Goal: Task Accomplishment & Management: Complete application form

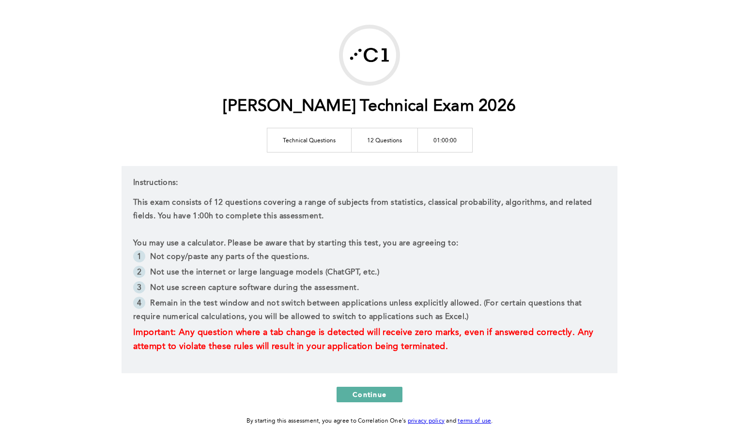
scroll to position [73, 0]
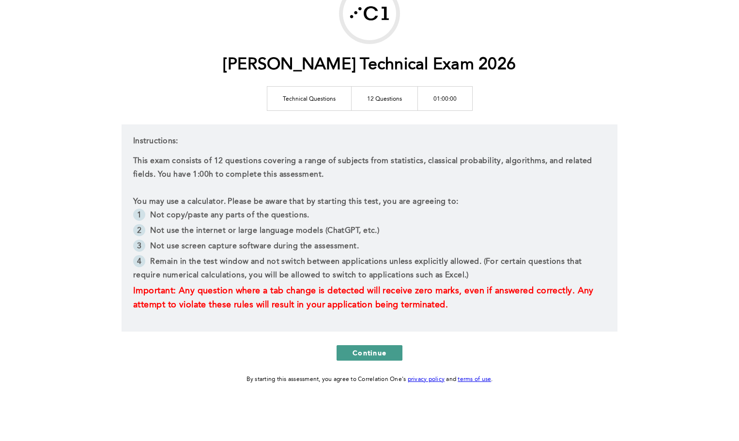
click at [365, 350] on span "Continue" at bounding box center [370, 352] width 34 height 9
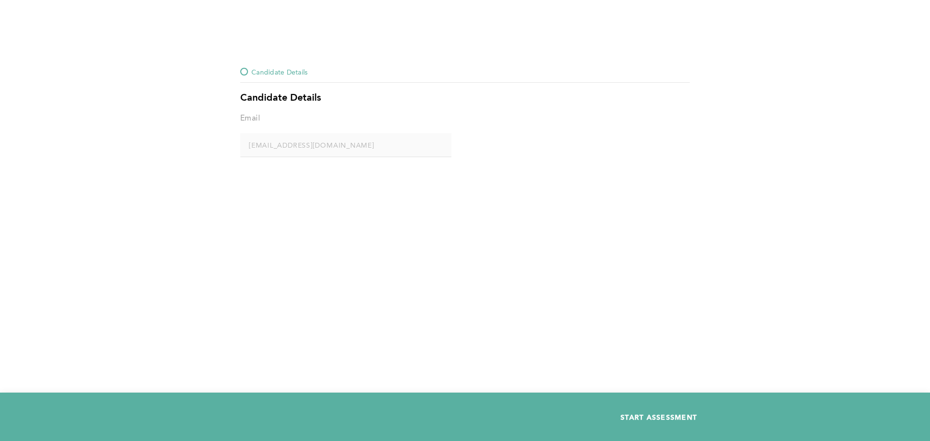
click at [629, 415] on span "START ASSESSMENT" at bounding box center [658, 417] width 77 height 9
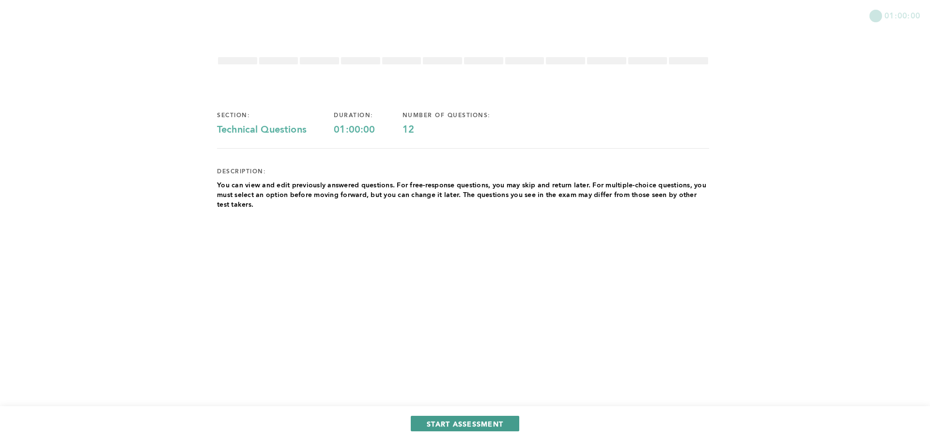
click at [480, 426] on span "START ASSESSMENT" at bounding box center [465, 423] width 77 height 9
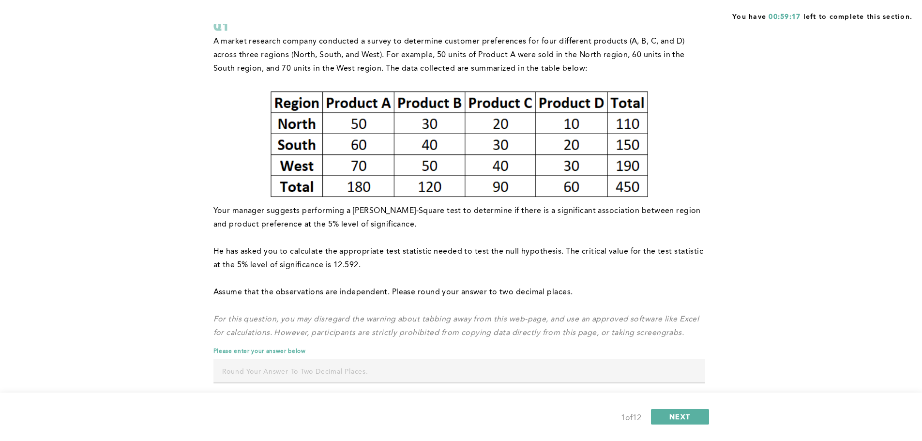
scroll to position [93, 0]
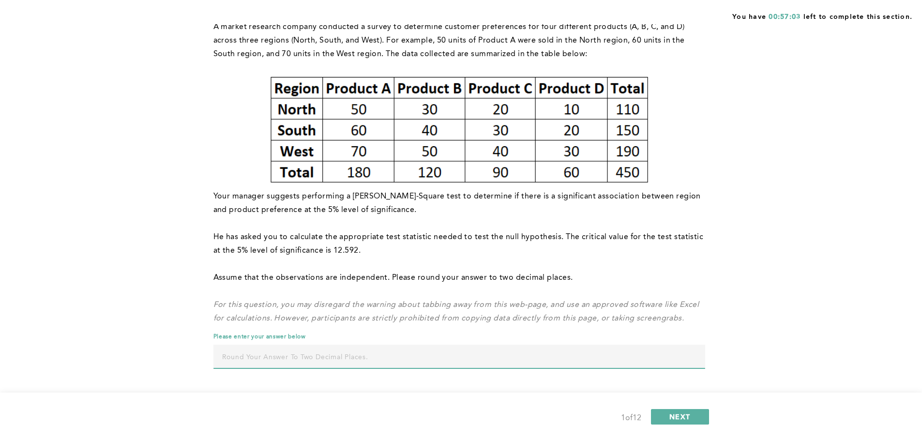
click at [454, 357] on input "text" at bounding box center [460, 356] width 492 height 23
type input "3.95"
click at [700, 418] on button "NEXT" at bounding box center [680, 416] width 58 height 15
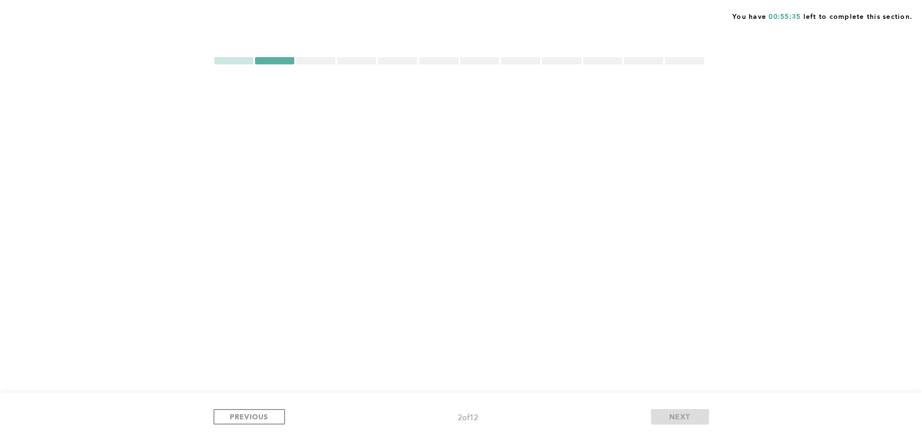
scroll to position [0, 0]
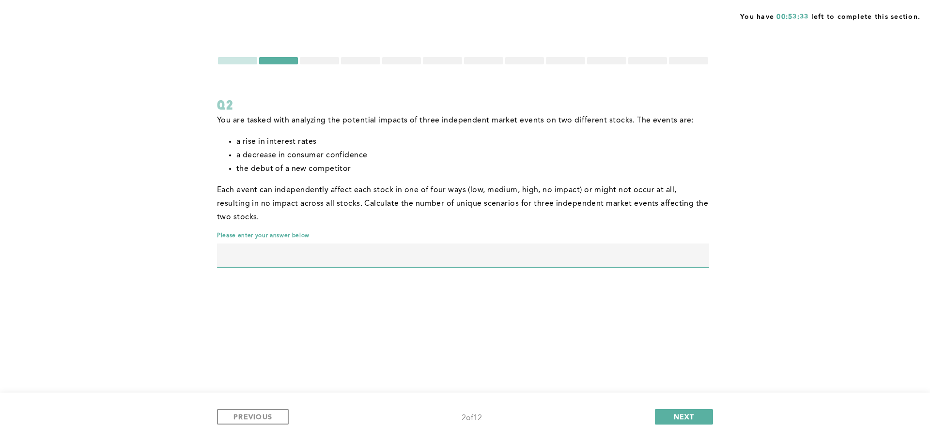
click at [424, 256] on input "text" at bounding box center [463, 255] width 492 height 23
type input "4913"
click at [678, 417] on span "NEXT" at bounding box center [684, 416] width 21 height 9
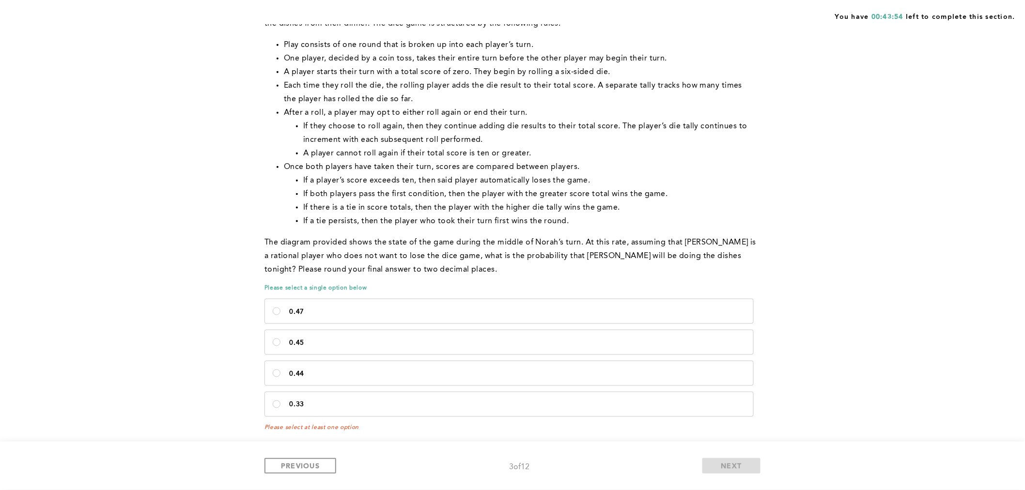
scroll to position [388, 0]
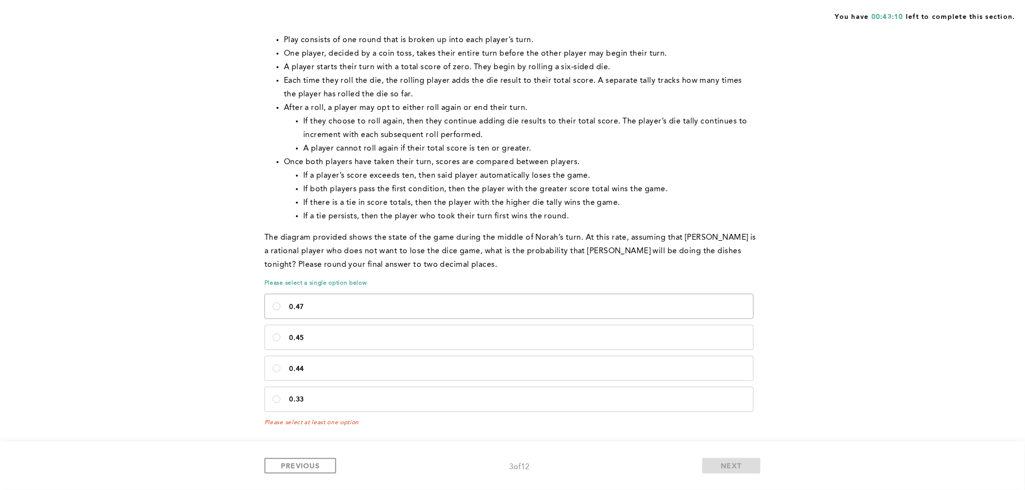
click at [587, 306] on p "0.47" at bounding box center [517, 307] width 456 height 8
click at [280, 306] on input "0.47" at bounding box center [277, 307] width 8 height 8
radio input "true"
click at [722, 441] on span "NEXT" at bounding box center [731, 465] width 21 height 9
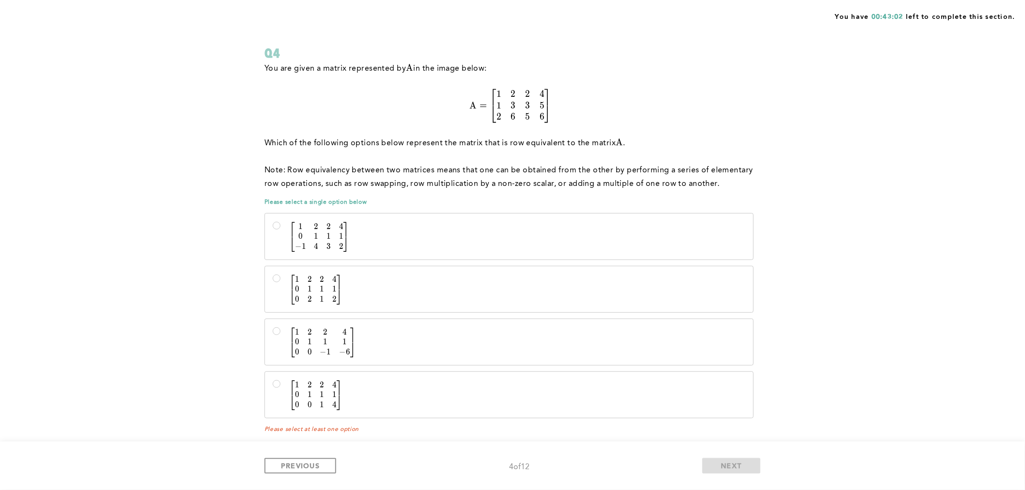
scroll to position [54, 0]
click at [295, 278] on span "1" at bounding box center [297, 278] width 4 height 10
click at [280, 278] on input "[ 1 2 2 4 0 1 1 1 0 2 1 2 ] \begin{bmatrix} 1&2&2&4\\0&1&1&1\\0&2&1&2\end{bmatr…" at bounding box center [277, 277] width 8 height 8
radio input "true"
click at [713, 441] on button "NEXT" at bounding box center [731, 465] width 58 height 15
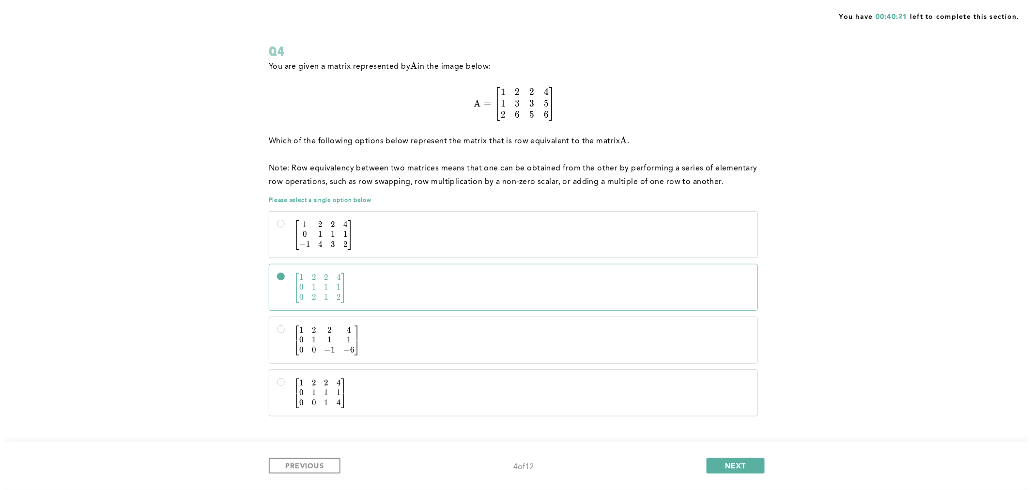
scroll to position [0, 0]
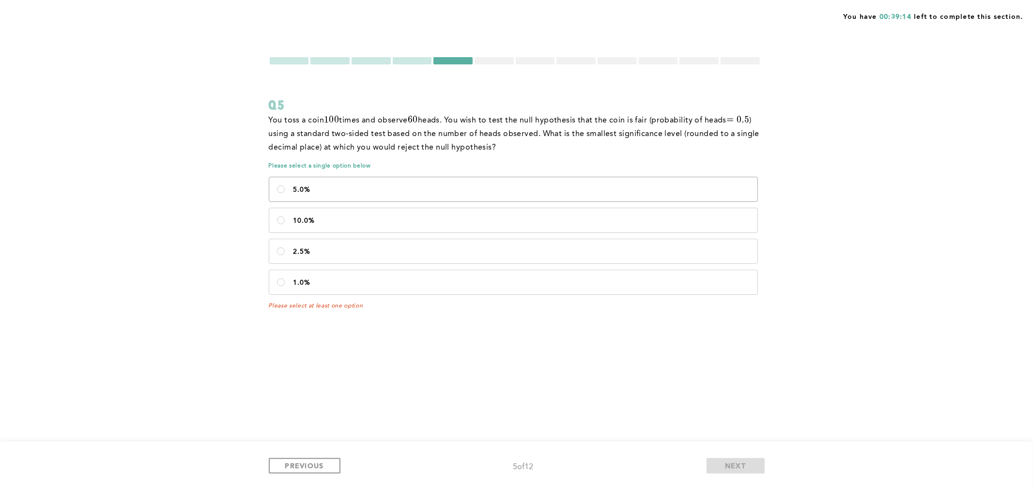
click at [361, 192] on p "5.0%" at bounding box center [521, 190] width 456 height 8
click at [285, 192] on input "5.0%" at bounding box center [281, 189] width 8 height 8
radio input "true"
click at [733, 441] on span "NEXT" at bounding box center [735, 465] width 21 height 9
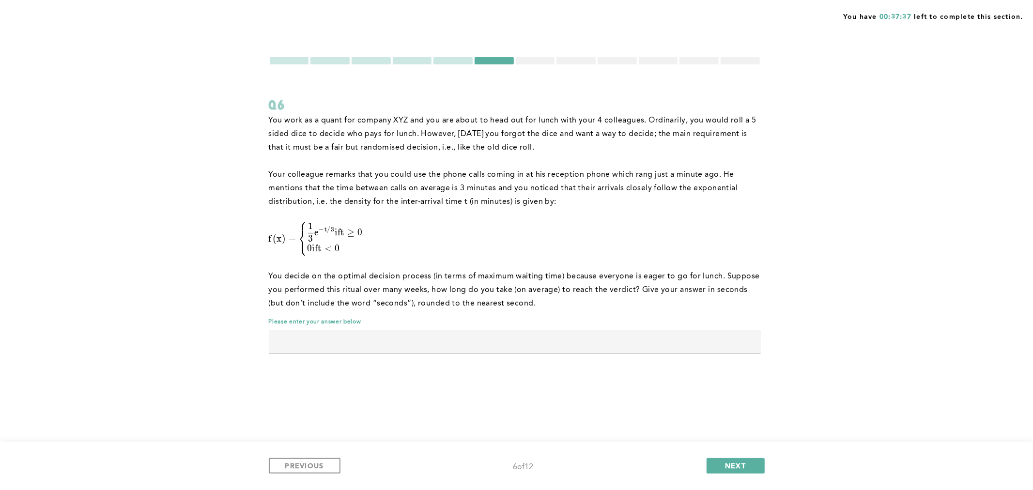
click at [310, 344] on input "text" at bounding box center [515, 341] width 492 height 23
type input "180"
click at [719, 441] on button "NEXT" at bounding box center [735, 465] width 58 height 15
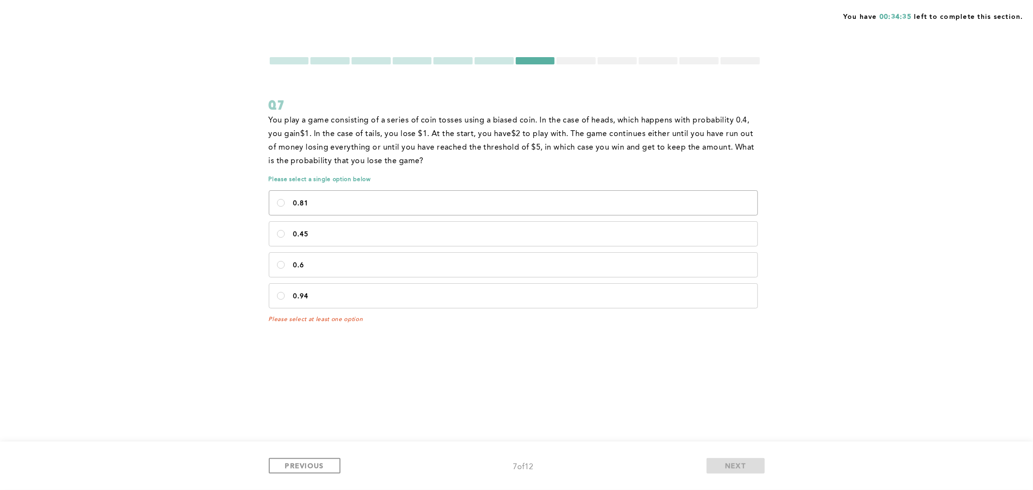
click at [442, 207] on p "0.81" at bounding box center [521, 204] width 456 height 8
click at [285, 207] on input "0.81" at bounding box center [281, 203] width 8 height 8
radio input "true"
click at [746, 441] on button "NEXT" at bounding box center [735, 465] width 58 height 15
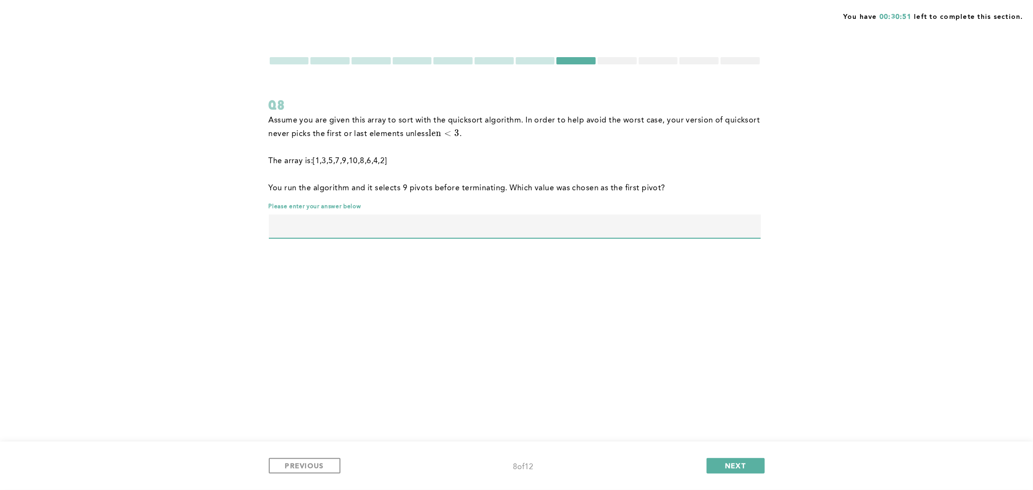
click at [453, 221] on input "text" at bounding box center [515, 226] width 492 height 23
type input "9"
click at [734, 441] on span "NEXT" at bounding box center [735, 465] width 21 height 9
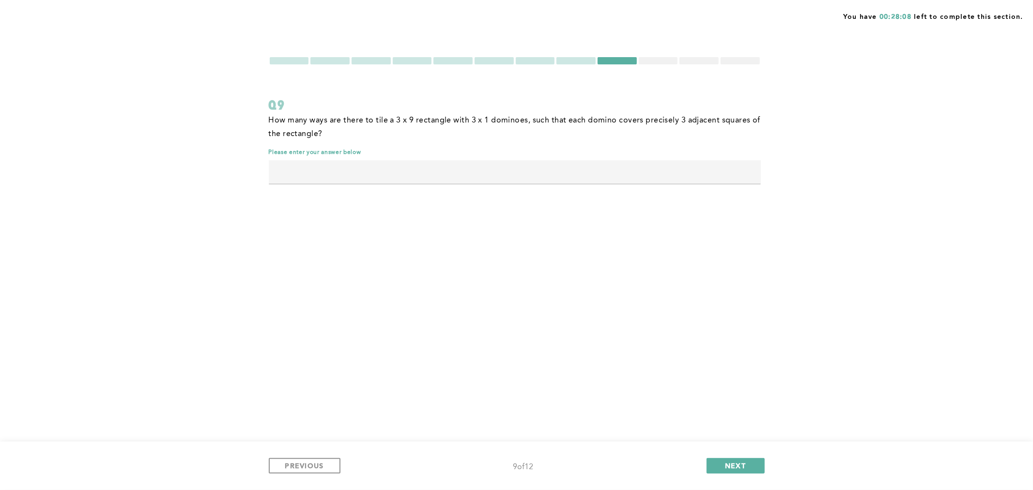
click at [384, 175] on input "text" at bounding box center [515, 171] width 492 height 23
type input "19"
click at [714, 441] on button "NEXT" at bounding box center [735, 465] width 58 height 15
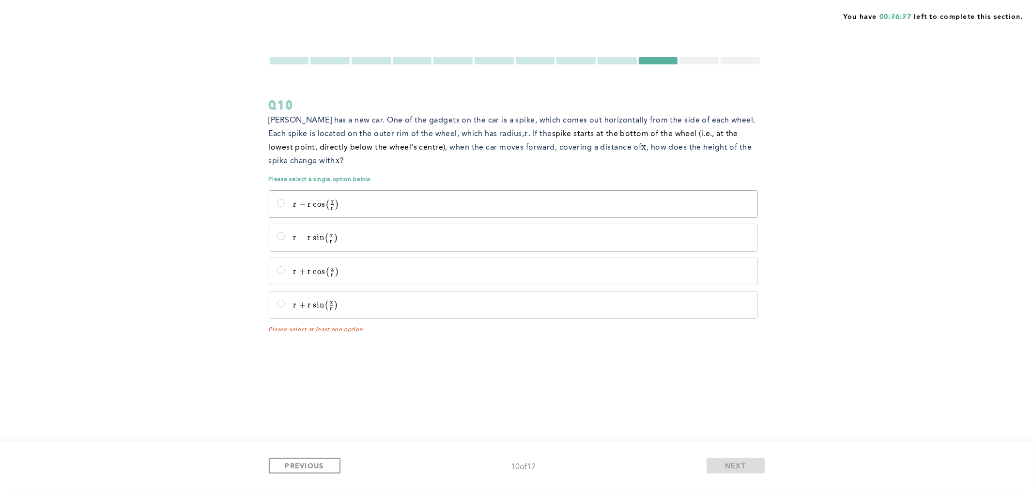
drag, startPoint x: 284, startPoint y: 196, endPoint x: 340, endPoint y: 216, distance: 59.6
click at [284, 197] on label "r − r cos ⁡  ⁣ ( x r ) r - r\cos\!\left(\frac{x}{r}\right) r − r cos ( r x ​ )" at bounding box center [513, 204] width 488 height 27
click at [284, 199] on input "r − r cos ⁡  ⁣ ( x r ) r - r\cos\!\left(\frac{x}{r}\right) r − r cos ( r x ​ )" at bounding box center [281, 203] width 8 height 8
radio input "true"
click at [746, 441] on button "NEXT" at bounding box center [735, 465] width 58 height 15
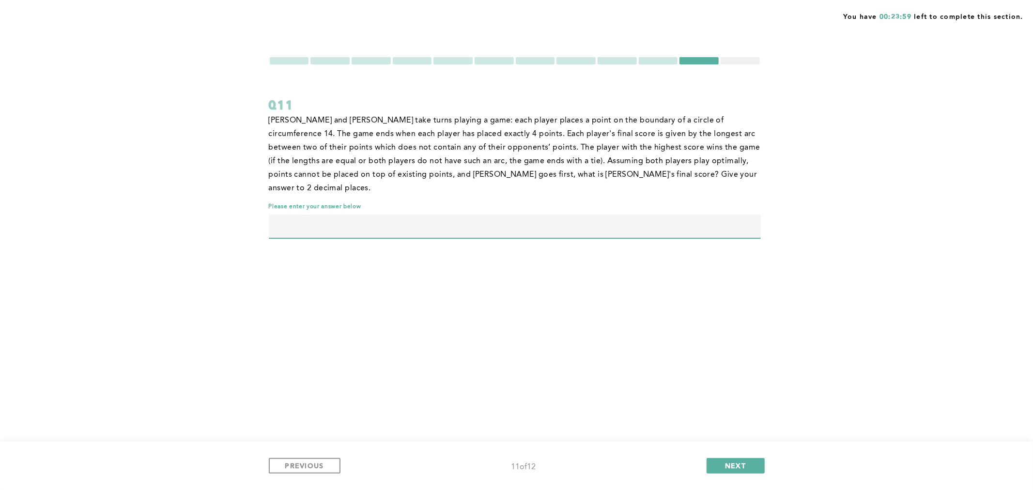
click at [370, 215] on input "text" at bounding box center [515, 226] width 492 height 23
type input "3.50"
click at [733, 441] on span "NEXT" at bounding box center [735, 465] width 21 height 9
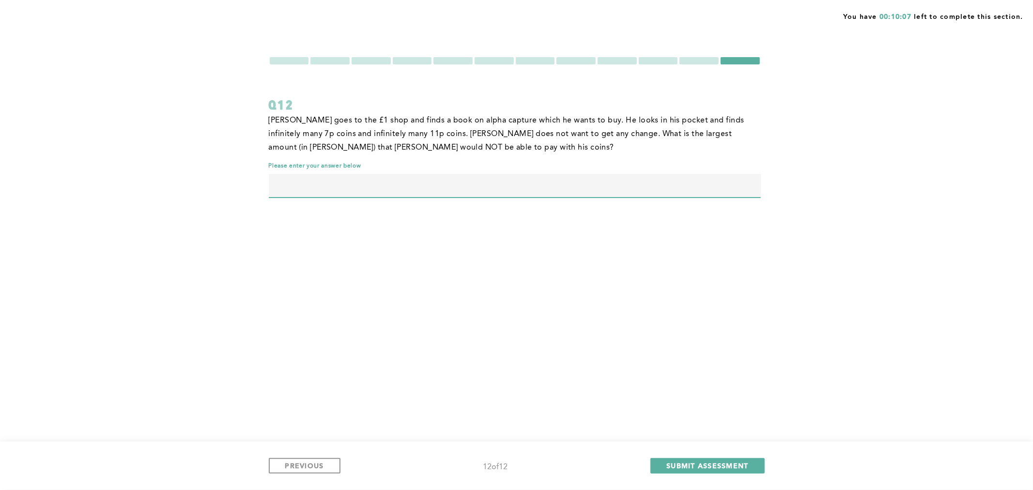
click at [311, 194] on input "text" at bounding box center [515, 185] width 492 height 23
type input "59"
click at [676, 441] on span "SUBMIT ASSESSMENT" at bounding box center [707, 465] width 82 height 9
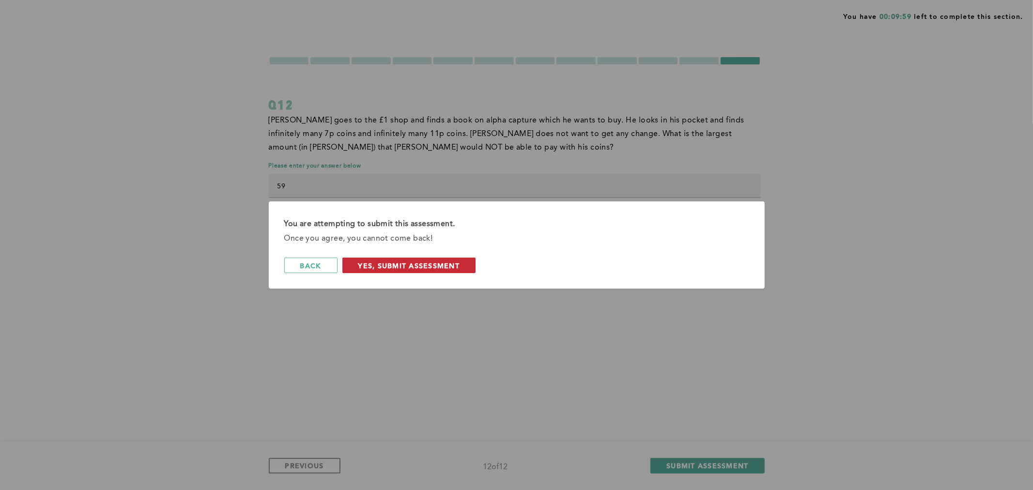
click at [375, 268] on span "Yes, Submit Assessment" at bounding box center [409, 265] width 102 height 9
